Goal: Information Seeking & Learning: Find contact information

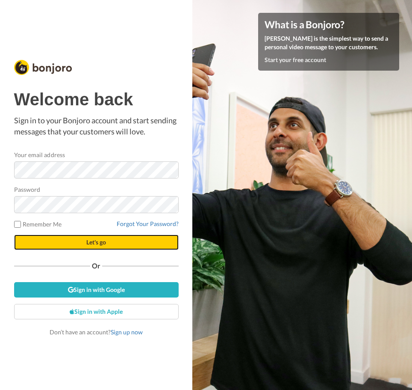
click at [103, 244] on span "Let's go" at bounding box center [96, 241] width 20 height 7
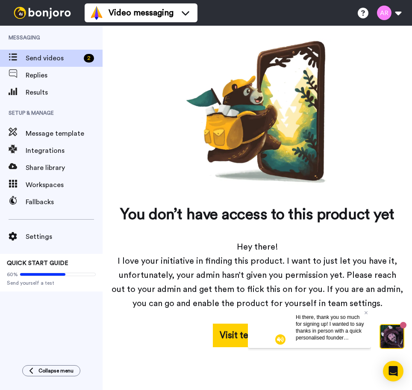
click at [128, 74] on div "You don’t have access to this product yet Hey there! I love your initiative in …" at bounding box center [257, 192] width 292 height 308
click at [47, 78] on span "Replies" at bounding box center [64, 75] width 77 height 10
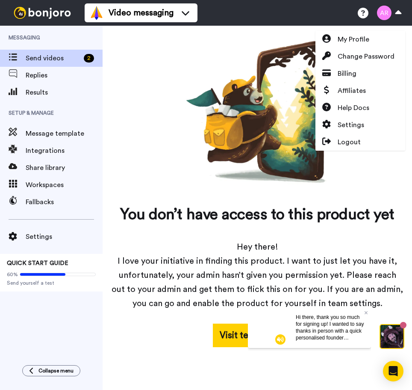
click at [166, 184] on div "You don’t have access to this product yet Hey there! I love your initiative in …" at bounding box center [257, 192] width 292 height 308
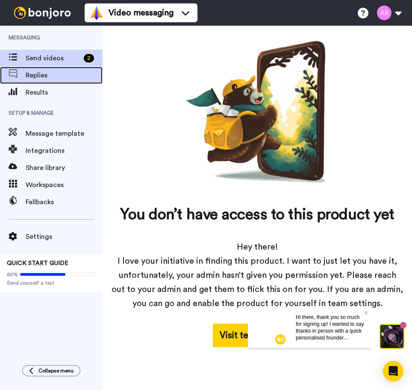
click at [38, 82] on div "Replies" at bounding box center [51, 75] width 103 height 17
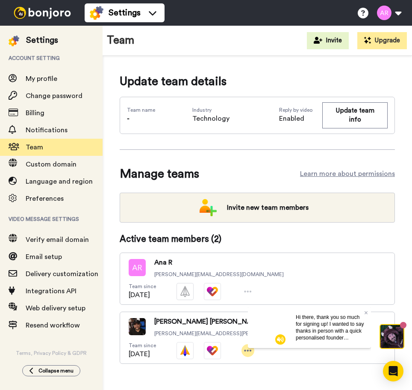
click at [252, 346] on icon at bounding box center [248, 350] width 8 height 9
click at [365, 310] on icon at bounding box center [366, 312] width 3 height 5
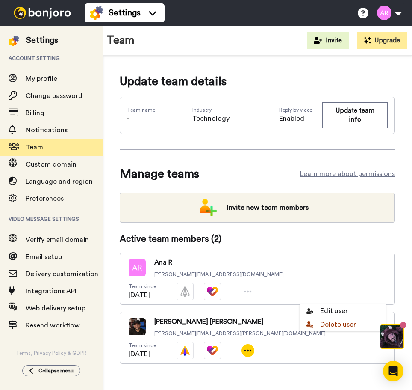
click at [229, 354] on div "Update team details Team name - Industry Technology Reply by video Enabled Upda…" at bounding box center [258, 232] width 310 height 352
click at [397, 12] on button at bounding box center [389, 12] width 32 height 19
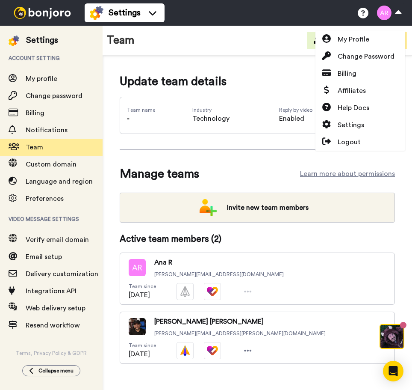
click at [163, 347] on div "Update team details Team name - Industry Technology Reply by video Enabled Upda…" at bounding box center [258, 232] width 310 height 352
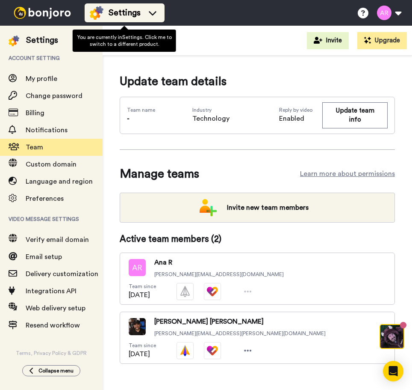
click at [157, 12] on icon at bounding box center [153, 13] width 14 height 9
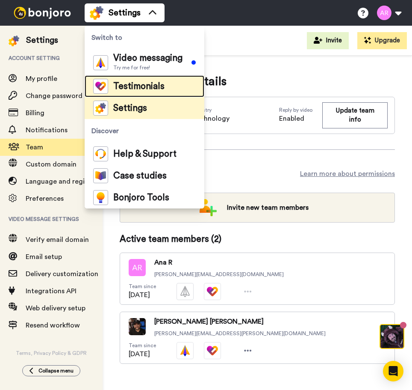
click at [162, 92] on div "Testimonials" at bounding box center [128, 86] width 71 height 15
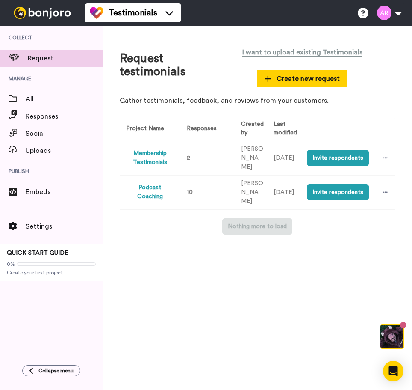
click at [155, 192] on button "Podcast Coaching" at bounding box center [149, 192] width 47 height 18
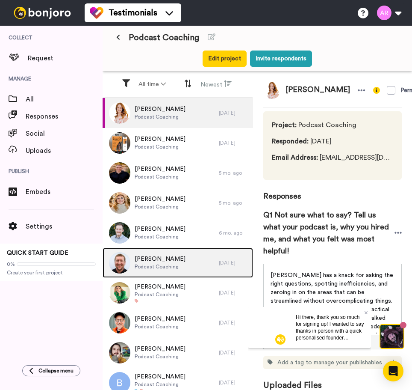
click at [165, 266] on span "Podcast Coaching" at bounding box center [160, 266] width 51 height 7
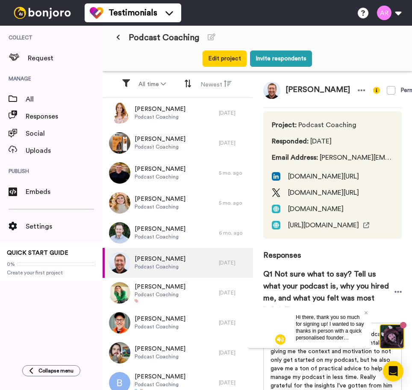
click at [368, 313] on div "Hi there, thank you so much for signing up! I wanted to say thanks in person wi…" at bounding box center [330, 326] width 82 height 41
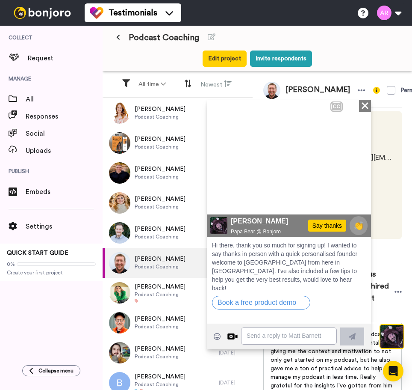
click at [368, 104] on icon "Close" at bounding box center [365, 105] width 9 height 10
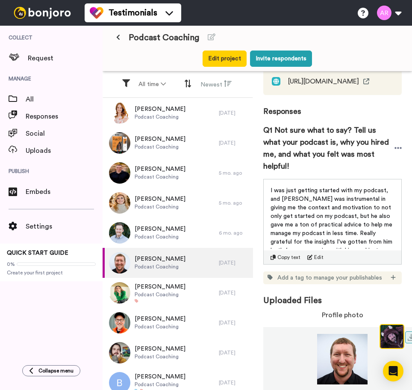
click at [349, 359] on img at bounding box center [342, 359] width 158 height 50
click at [350, 355] on img at bounding box center [342, 359] width 158 height 50
click at [329, 346] on img at bounding box center [342, 359] width 158 height 50
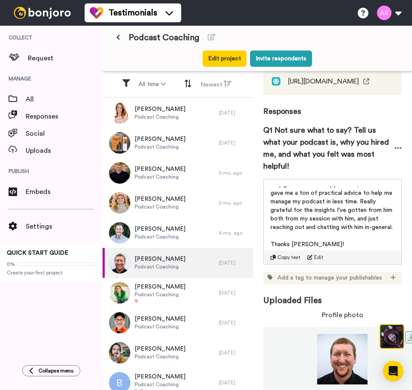
click at [353, 349] on img at bounding box center [342, 359] width 158 height 50
click at [345, 357] on img at bounding box center [342, 359] width 158 height 50
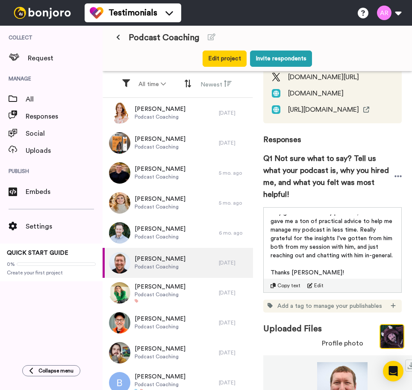
scroll to position [0, 0]
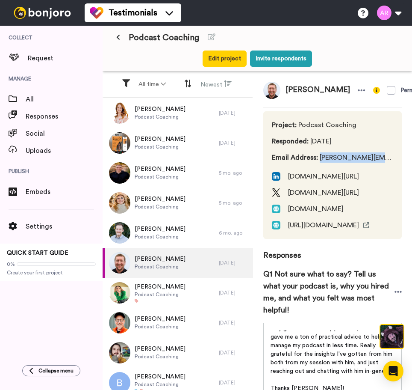
drag, startPoint x: 382, startPoint y: 164, endPoint x: 320, endPoint y: 165, distance: 62.0
click at [320, 165] on div "Project : Podcast Coaching Responded : 1 yr. ago Email Address : alex@standifor…" at bounding box center [332, 174] width 139 height 127
copy span "[PERSON_NAME][EMAIL_ADDRESS][PERSON_NAME][DOMAIN_NAME]"
click at [304, 360] on p "I was just getting started with my podcast, and [PERSON_NAME] was instrumental …" at bounding box center [333, 336] width 124 height 77
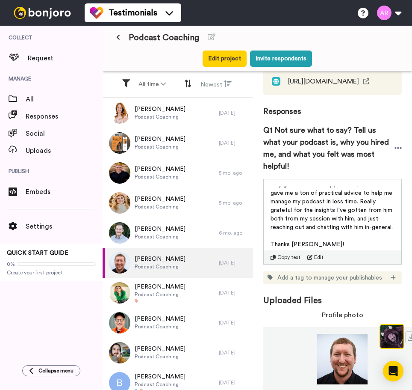
scroll to position [158, 0]
click at [304, 219] on p "I was just getting started with my podcast, and [PERSON_NAME] was instrumental …" at bounding box center [333, 192] width 124 height 77
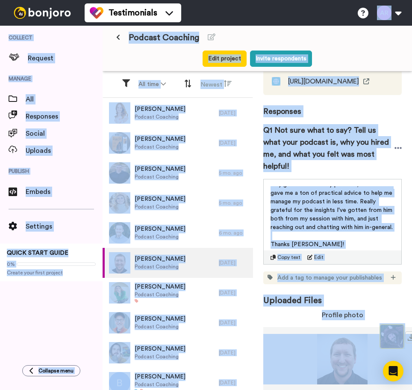
click at [301, 218] on p "I was just getting started with my podcast, and [PERSON_NAME] was instrumental …" at bounding box center [333, 192] width 124 height 77
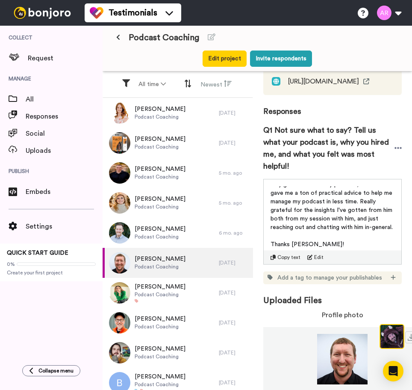
click at [322, 221] on span "I was just getting started with my podcast, and [PERSON_NAME] was instrumental …" at bounding box center [333, 193] width 124 height 74
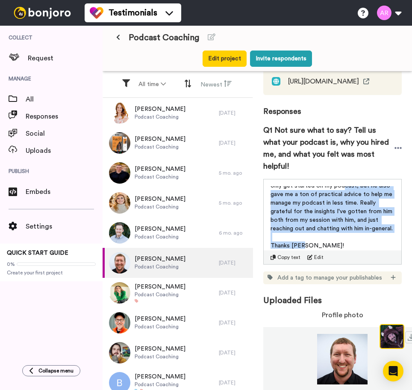
scroll to position [0, 0]
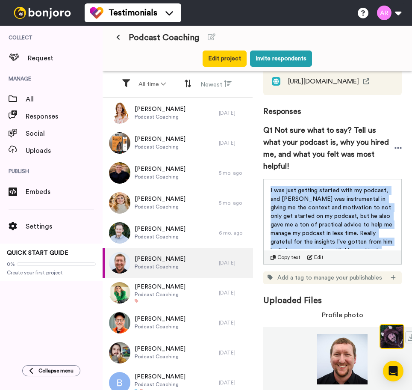
drag, startPoint x: 310, startPoint y: 241, endPoint x: 271, endPoint y: 186, distance: 67.3
click at [271, 186] on div "I was just getting started with my podcast, and Joe was instrumental in giving …" at bounding box center [333, 217] width 124 height 62
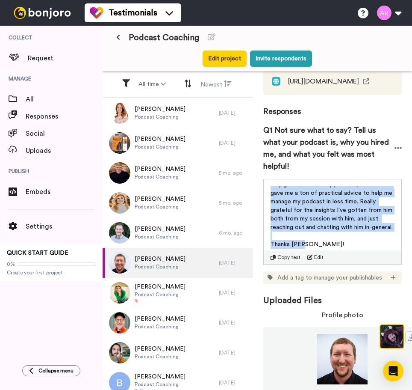
copy div "I was just getting started with my podcast, and Joe was instrumental in giving …"
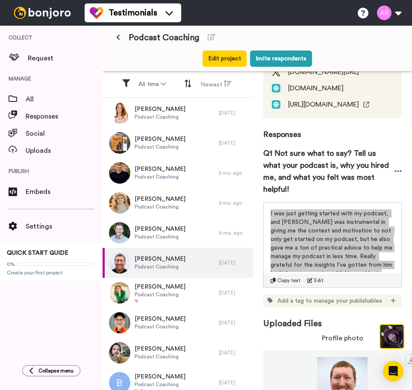
scroll to position [0, 0]
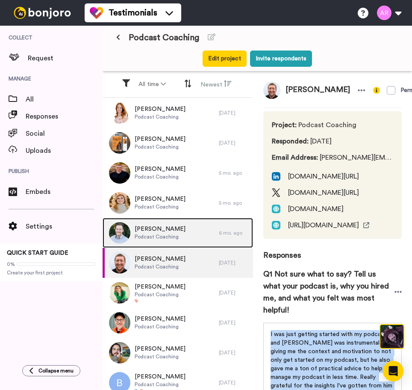
click at [162, 231] on span "[PERSON_NAME]" at bounding box center [160, 228] width 51 height 9
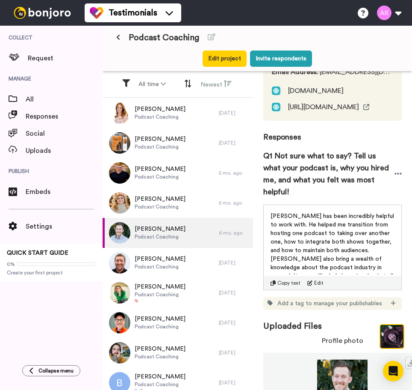
scroll to position [43, 0]
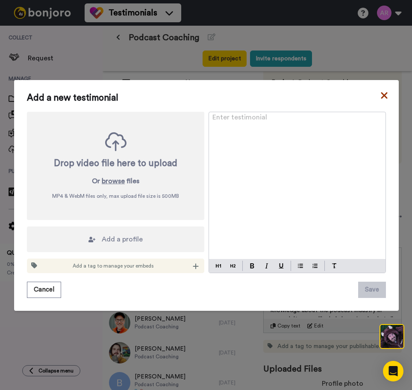
click at [380, 95] on icon at bounding box center [384, 95] width 9 height 10
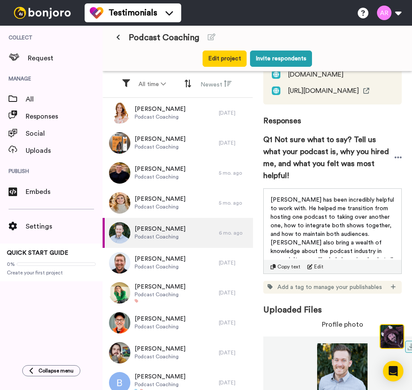
scroll to position [115, 0]
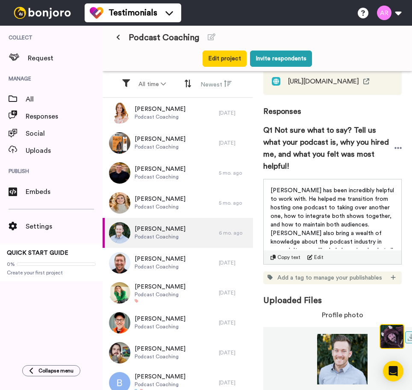
click at [360, 355] on img at bounding box center [342, 359] width 158 height 50
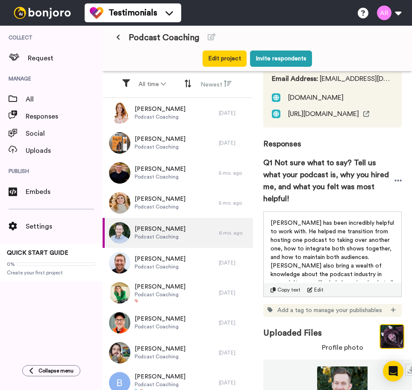
scroll to position [0, 0]
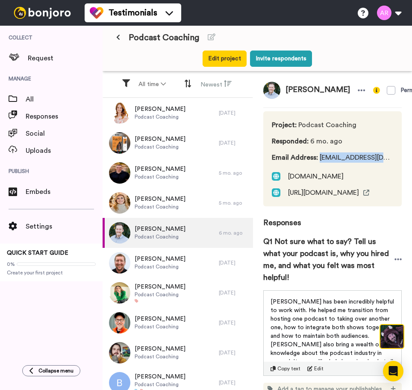
drag, startPoint x: 320, startPoint y: 157, endPoint x: 396, endPoint y: 158, distance: 76.1
click at [396, 158] on div "Colter Permission given Project : Podcast Coaching Responded : 6 mo. ago Email …" at bounding box center [332, 237] width 159 height 333
copy span "[EMAIL_ADDRESS][DOMAIN_NAME]"
click at [285, 309] on span "[PERSON_NAME] has been incredibly helpful to work with. He helped me transition…" at bounding box center [333, 335] width 125 height 74
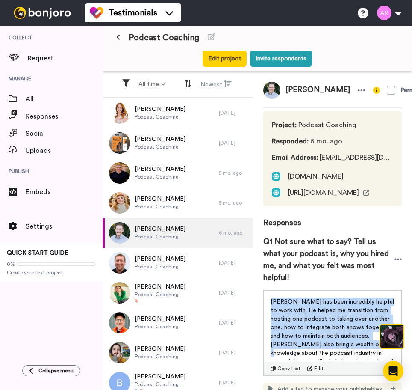
scroll to position [15, 0]
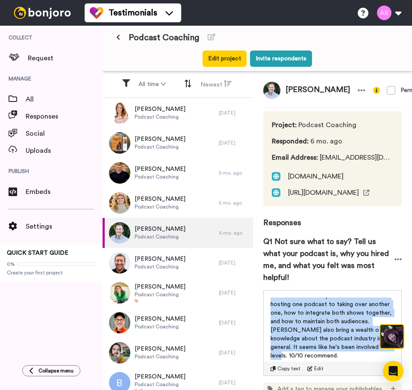
drag, startPoint x: 272, startPoint y: 302, endPoint x: 371, endPoint y: 360, distance: 114.4
click at [371, 360] on div "[PERSON_NAME] has been incredibly helpful to work with. He helped me transition…" at bounding box center [333, 325] width 138 height 71
copy span "[PERSON_NAME] has been incredibly helpful to work with. He helped me transition…"
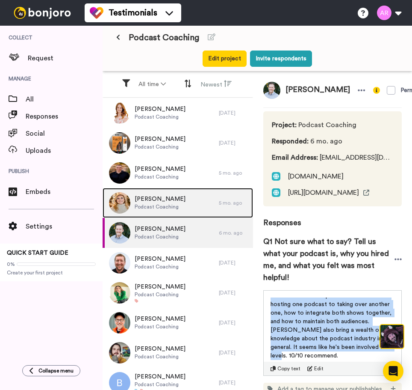
click at [171, 203] on span "Podcast Coaching" at bounding box center [160, 206] width 51 height 7
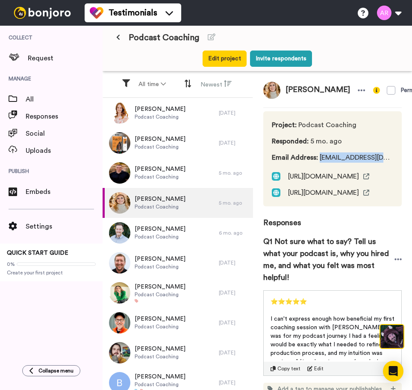
drag, startPoint x: 320, startPoint y: 167, endPoint x: 393, endPoint y: 165, distance: 73.1
click at [393, 165] on div "Project : Podcast Coaching Responded : 5 mo. ago Email Address : Laurabrazan@gm…" at bounding box center [332, 158] width 139 height 95
copy span "[EMAIL_ADDRESS][DOMAIN_NAME]"
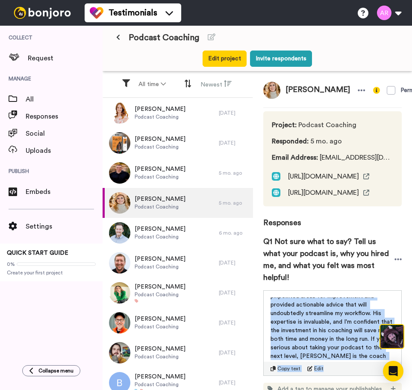
scroll to position [117, 0]
drag, startPoint x: 271, startPoint y: 330, endPoint x: 367, endPoint y: 369, distance: 103.8
click at [367, 360] on div "⭐⭐⭐⭐⭐ ﻿ I can't express enough how beneficial my first coaching session with Jo…" at bounding box center [333, 328] width 124 height 62
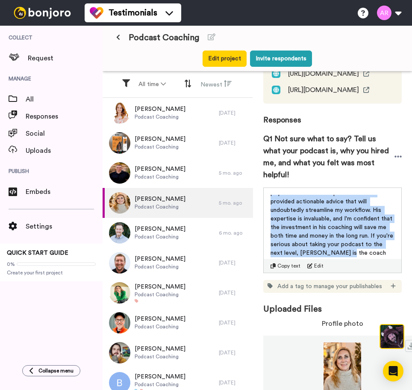
scroll to position [126, 0]
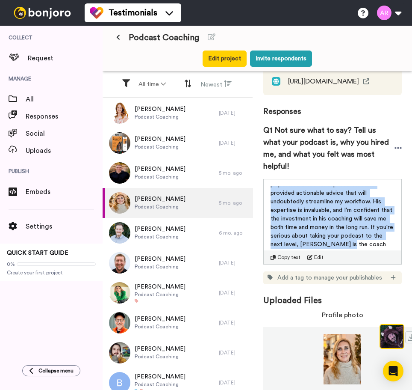
copy div "I can't express enough how beneficial my first coaching session with Joe was fo…"
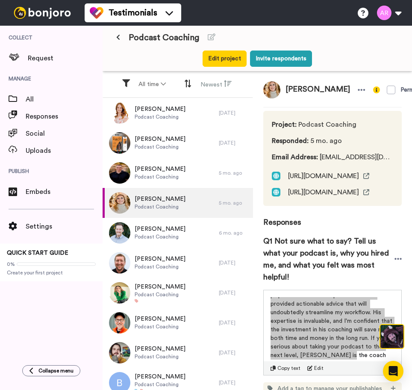
scroll to position [0, 0]
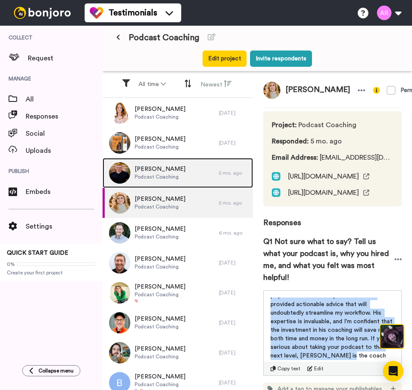
click at [163, 174] on span "Podcast Coaching" at bounding box center [160, 176] width 51 height 7
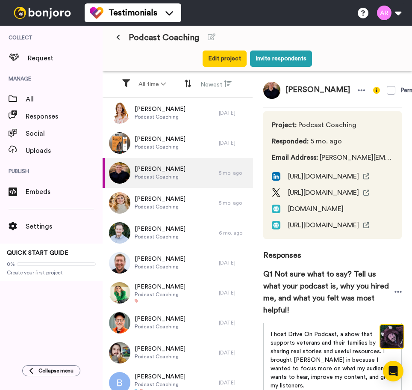
click at [319, 162] on span "Email Address : scott@driveonpodcast.com" at bounding box center [332, 157] width 121 height 10
drag, startPoint x: 320, startPoint y: 169, endPoint x: 393, endPoint y: 166, distance: 72.8
click at [393, 166] on div "Project : Podcast Coaching Responded : 5 mo. ago Email Address : scott@driveonp…" at bounding box center [332, 174] width 139 height 127
copy span "scott@driveonpodcast.c"
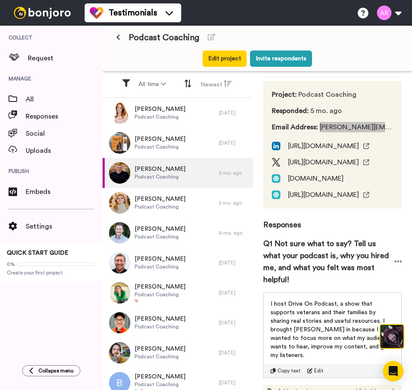
scroll to position [30, 0]
click at [385, 133] on span "Email Address : scott@driveonpodcast.com" at bounding box center [332, 127] width 121 height 10
click at [378, 133] on span "Email Address : scott@driveonpodcast.com" at bounding box center [332, 127] width 121 height 10
drag, startPoint x: 321, startPoint y: 138, endPoint x: 393, endPoint y: 138, distance: 72.7
click at [393, 138] on div "Project : Podcast Coaching Responded : 5 mo. ago Email Address : scott@driveonp…" at bounding box center [332, 144] width 139 height 127
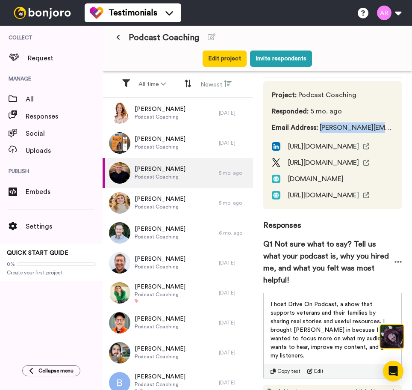
copy span "scott@driveonpodcast.c"
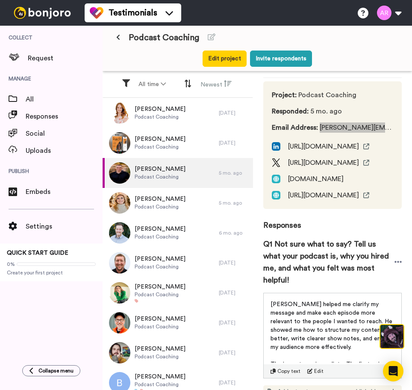
scroll to position [0, 0]
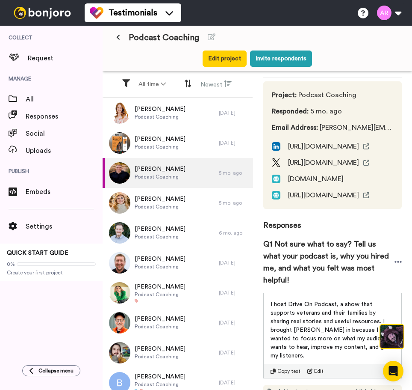
click at [300, 324] on span "I host Drive On Podcast, a show that supports veterans and their families by sh…" at bounding box center [334, 329] width 126 height 57
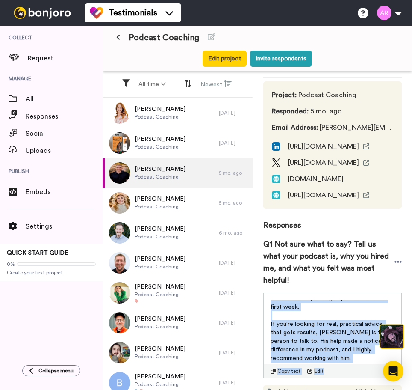
drag, startPoint x: 272, startPoint y: 314, endPoint x: 345, endPoint y: 377, distance: 97.1
click at [345, 378] on div "I host Drive On Podcast, a show that supports veterans and their families by sh…" at bounding box center [332, 335] width 139 height 86
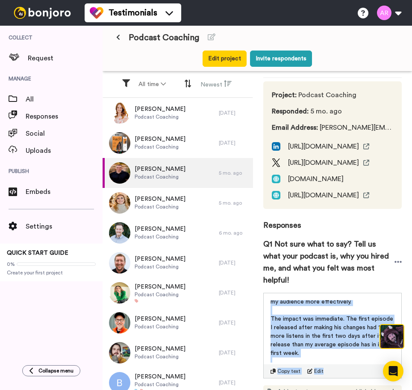
scroll to position [160, 0]
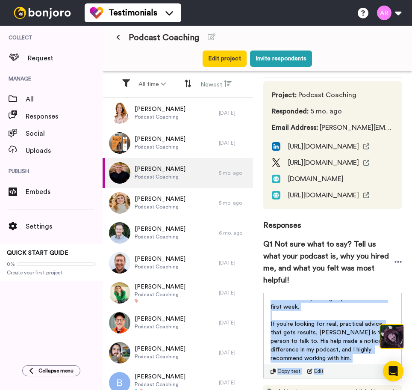
drag, startPoint x: 271, startPoint y: 313, endPoint x: 335, endPoint y: 383, distance: 94.4
click at [335, 378] on div "I host Drive On Podcast, a show that supports veterans and their families by sh…" at bounding box center [332, 335] width 139 height 86
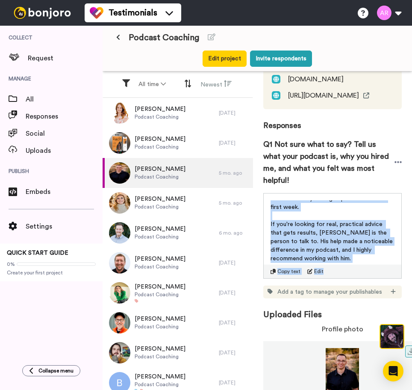
scroll to position [158, 0]
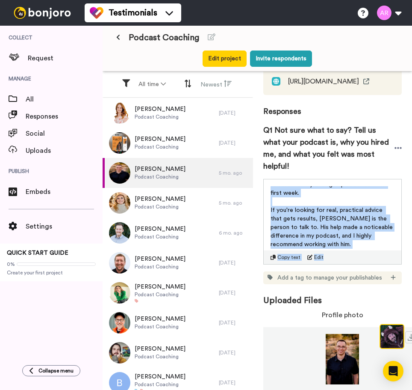
click at [322, 236] on p "If you're looking for real, practical advice that gets results, [PERSON_NAME] i…" at bounding box center [333, 227] width 124 height 43
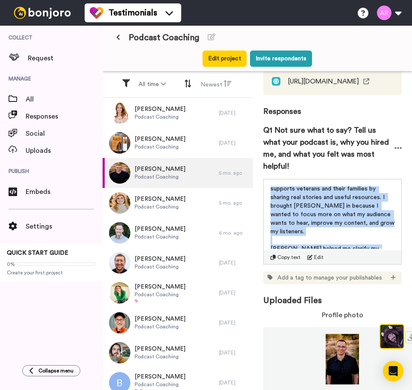
scroll to position [0, 0]
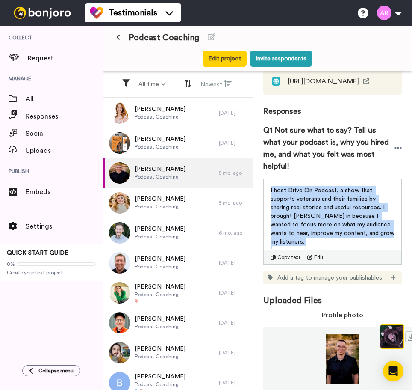
drag, startPoint x: 326, startPoint y: 240, endPoint x: 266, endPoint y: 183, distance: 83.5
click at [266, 183] on div "I host Drive On Podcast, a show that supports veterans and their families by sh…" at bounding box center [333, 214] width 138 height 71
copy div "I host Drive On Podcast, a show that supports veterans and their families by sh…"
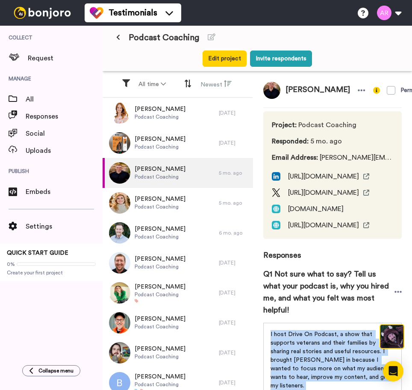
click at [302, 362] on span "I host Drive On Podcast, a show that supports veterans and their families by sh…" at bounding box center [334, 359] width 126 height 57
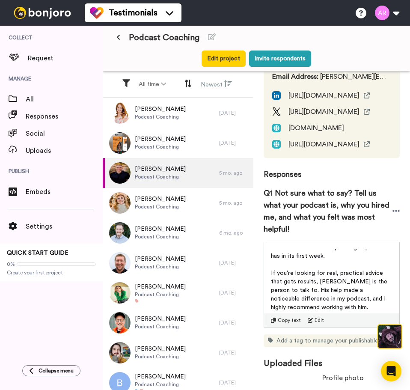
scroll to position [158, 0]
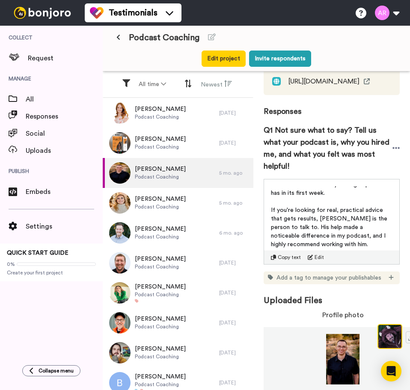
click at [334, 223] on span "If you're looking for real, practical advice that gets results, [PERSON_NAME] i…" at bounding box center [330, 227] width 118 height 40
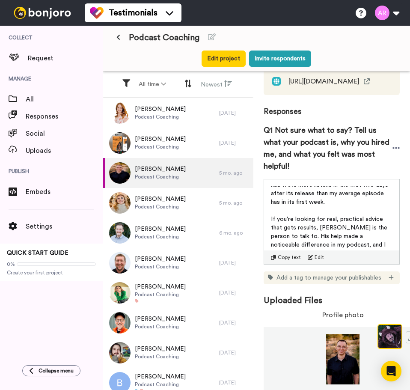
scroll to position [160, 0]
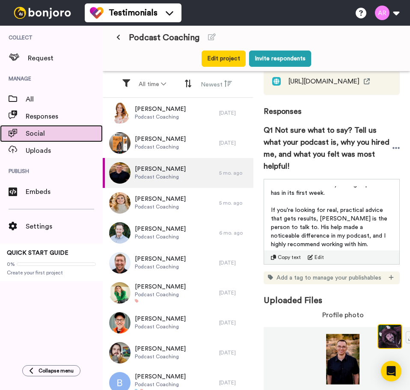
click at [29, 136] on span "Social" at bounding box center [64, 133] width 77 height 10
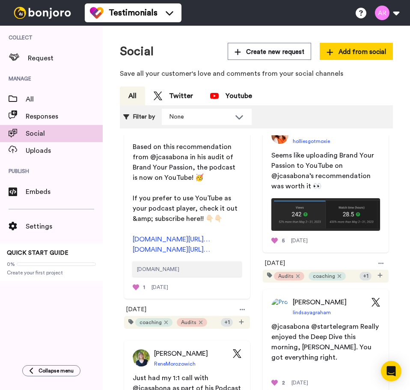
scroll to position [171, 0]
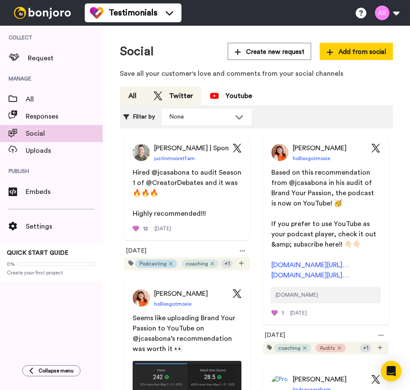
click at [127, 93] on button "All" at bounding box center [132, 95] width 25 height 19
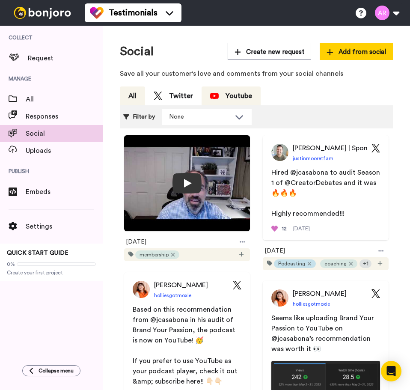
click at [232, 97] on div "Youtube" at bounding box center [231, 96] width 42 height 10
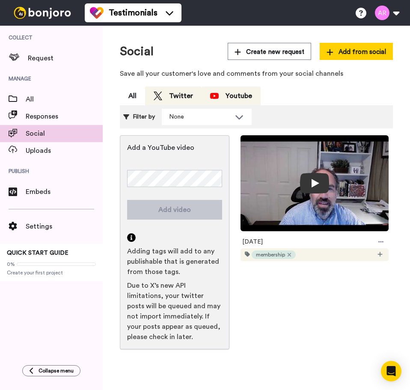
click at [180, 96] on div "Twitter" at bounding box center [173, 96] width 39 height 10
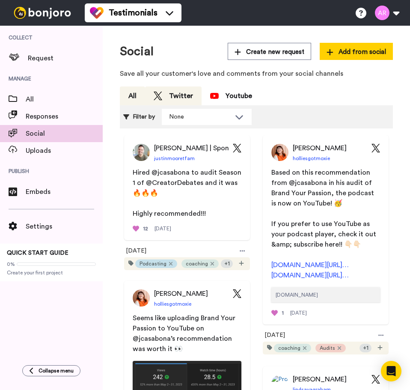
click at [139, 95] on button "All" at bounding box center [132, 95] width 25 height 19
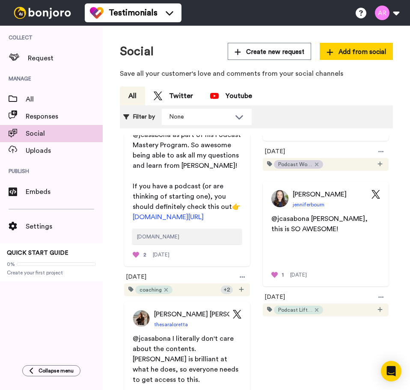
scroll to position [470, 0]
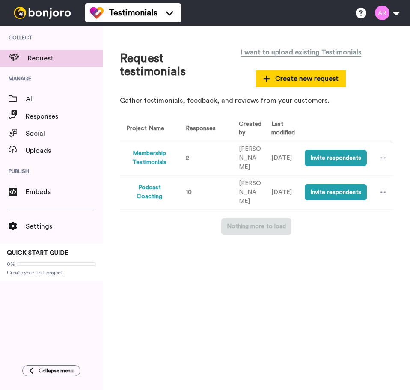
click at [151, 199] on button "Podcast Coaching" at bounding box center [149, 192] width 46 height 18
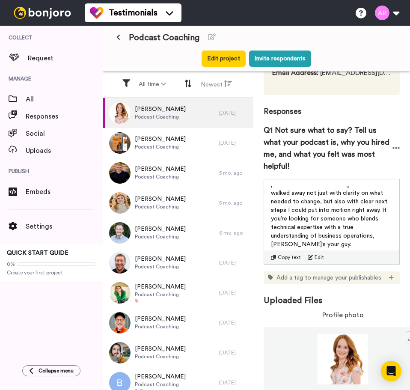
scroll to position [99, 0]
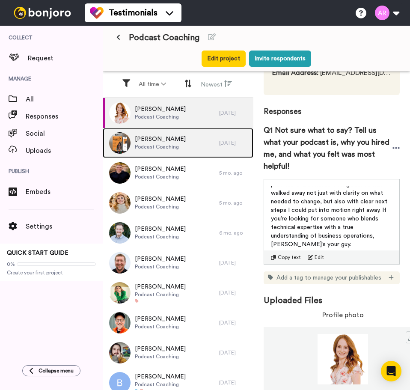
click at [169, 144] on span "Podcast Coaching" at bounding box center [160, 146] width 51 height 7
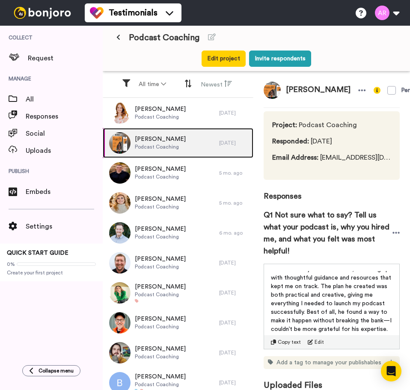
scroll to position [49, 0]
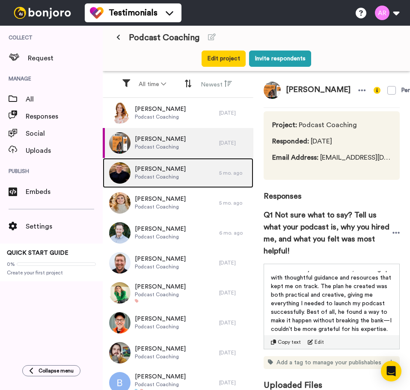
click at [159, 177] on span "Podcast Coaching" at bounding box center [160, 176] width 51 height 7
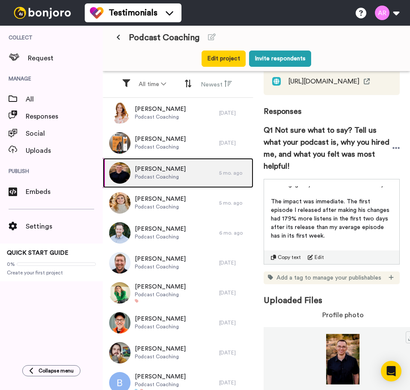
scroll to position [160, 0]
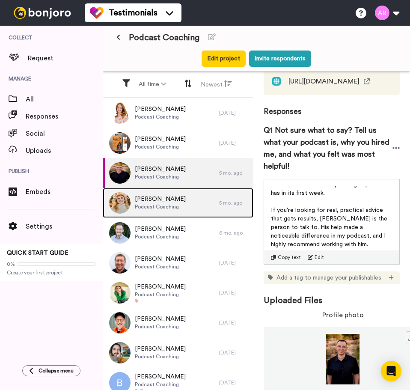
click at [180, 209] on div "[PERSON_NAME] Podcast Coaching" at bounding box center [161, 203] width 116 height 30
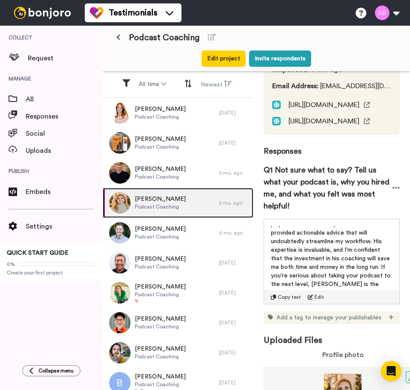
scroll to position [126, 0]
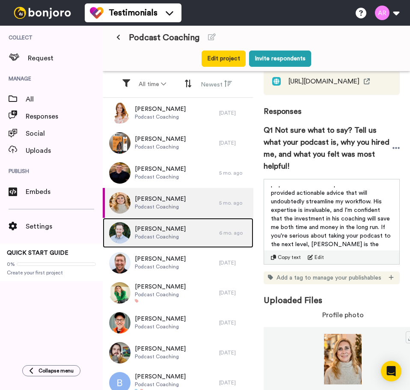
click at [173, 239] on span "Podcast Coaching" at bounding box center [160, 236] width 51 height 7
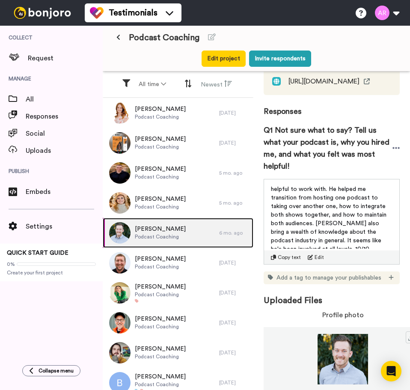
scroll to position [15, 0]
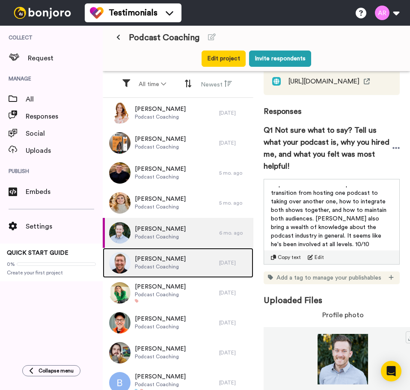
click at [172, 267] on span "Podcast Coaching" at bounding box center [160, 266] width 51 height 7
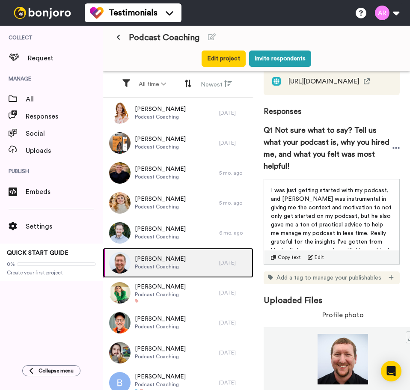
scroll to position [40, 0]
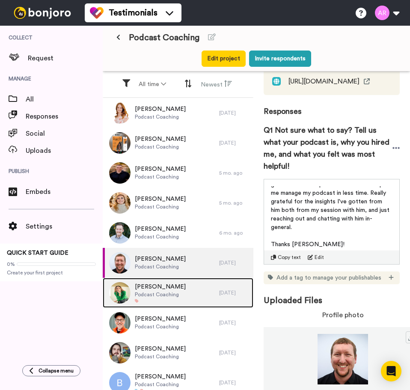
click at [174, 295] on span "Podcast Coaching" at bounding box center [160, 294] width 51 height 7
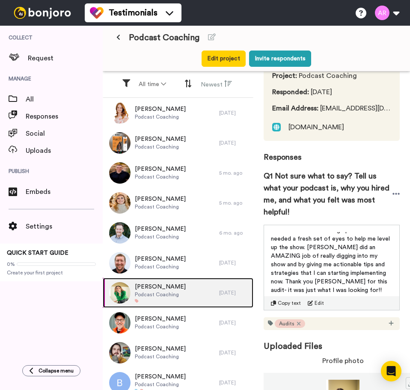
scroll to position [105, 0]
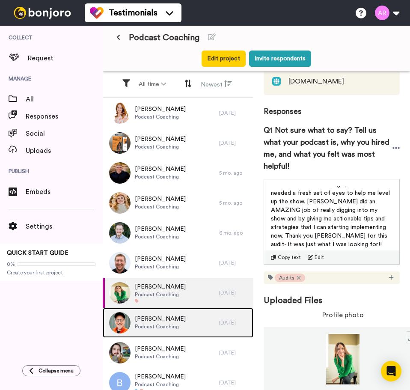
click at [168, 321] on span "[PERSON_NAME]" at bounding box center [160, 318] width 51 height 9
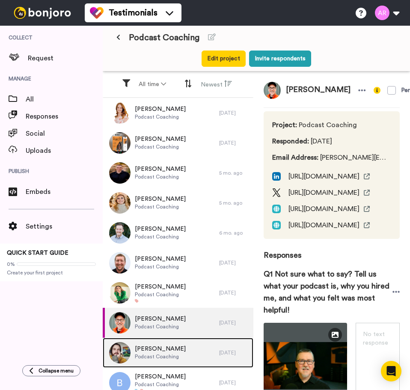
click at [159, 359] on span "Podcast Coaching" at bounding box center [160, 356] width 51 height 7
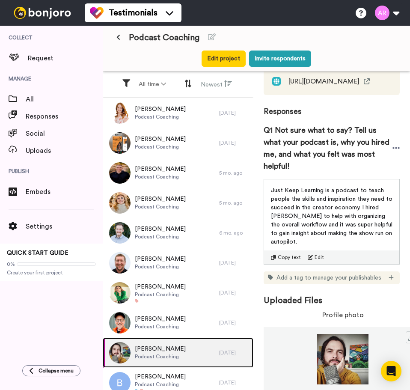
scroll to position [132, 0]
